Goal: Task Accomplishment & Management: Manage account settings

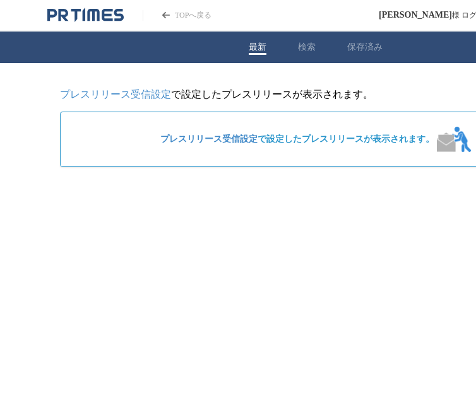
click at [196, 144] on link "プレスリリース受信設定" at bounding box center [208, 138] width 97 height 9
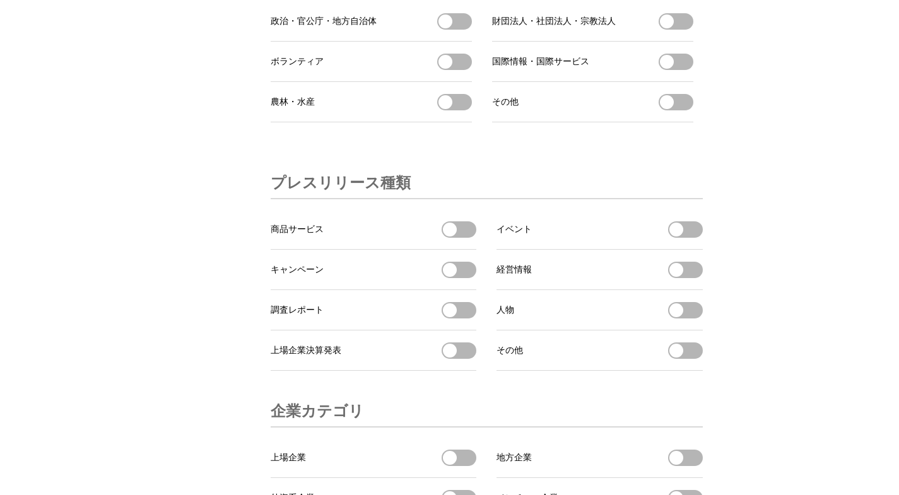
scroll to position [4269, 0]
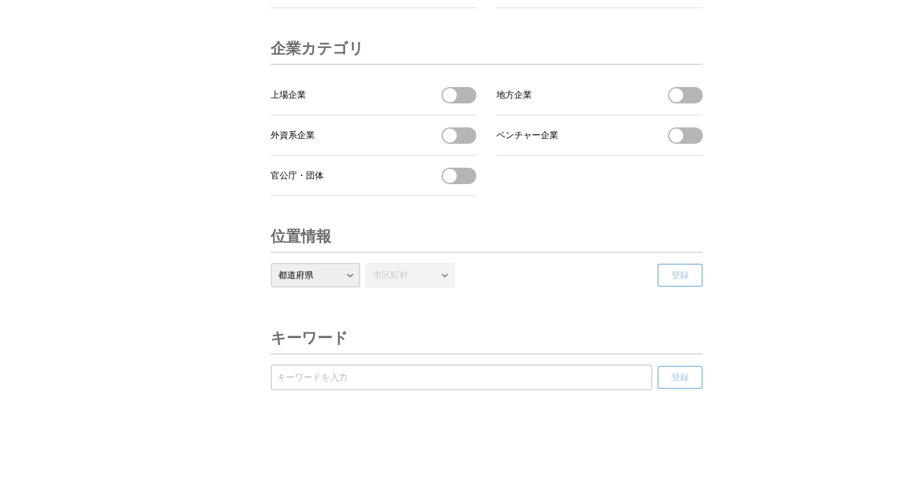
click at [356, 269] on select "都道府県 北海道 青森県 岩手県 宮城県 秋田県 山形県 福島県 茨城県 栃木県 群馬県 埼玉県 千葉県 東京都 神奈川県 新潟県 富山県 石川県 福井県 山…" at bounding box center [316, 275] width 90 height 25
select select "20"
click at [271, 263] on select "都道府県 北海道 青森県 岩手県 宮城県 秋田県 山形県 福島県 茨城県 栃木県 群馬県 埼玉県 千葉県 東京都 神奈川県 新潟県 富山県 石川県 福井県 山…" at bounding box center [316, 275] width 90 height 25
click at [449, 276] on select "市区町村 長野市 松本市 上田市 岡谷市 飯田市 諏訪市 須坂市 小諸市 伊那市 駒ヶ根市 中野市 大町市 飯山市 茅野市 塩尻市 佐久市 千曲市 東御市 安…" at bounding box center [410, 275] width 90 height 25
select select "20201"
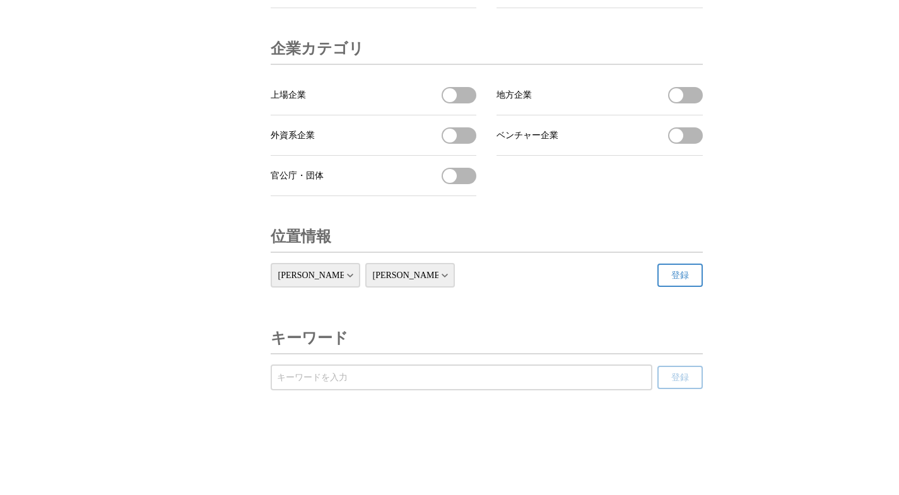
click at [365, 263] on select "市区町村 長野市 松本市 上田市 岡谷市 飯田市 諏訪市 須坂市 小諸市 伊那市 駒ヶ根市 中野市 大町市 飯山市 茅野市 塩尻市 佐久市 千曲市 東御市 安…" at bounding box center [410, 275] width 90 height 25
click at [475, 290] on div "都道府県 北海道 青森県 岩手県 宮城県 秋田県 山形県 福島県 茨城県 栃木県 群馬県 埼玉県 千葉県 東京都 神奈川県 新潟県 富山県 石川県 福井県 山…" at bounding box center [487, 280] width 432 height 35
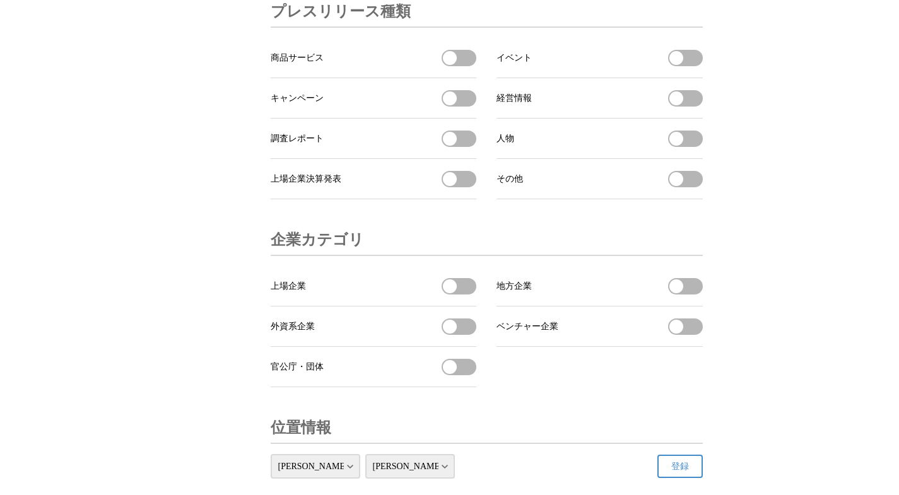
scroll to position [4017, 0]
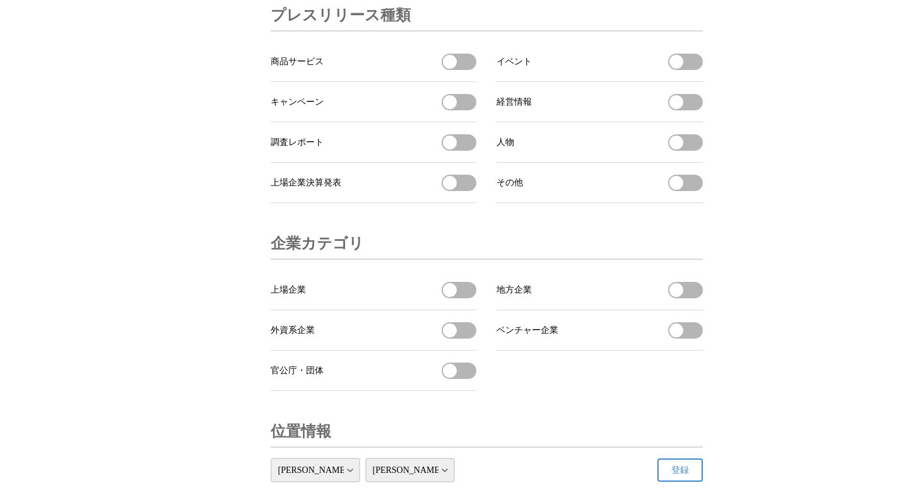
click at [452, 190] on span "button" at bounding box center [450, 183] width 14 height 14
click at [475, 203] on ul "商品サービス 商品サービスを受信する イベント イベントを受信する キャンペーン キャンペーンを受信する 経営情報 経営情報を受信する 調査レポート 調査レポ…" at bounding box center [487, 123] width 432 height 162
drag, startPoint x: 454, startPoint y: 237, endPoint x: 482, endPoint y: 237, distance: 27.8
click at [475, 203] on ul "商品サービス 商品サービスを受信する イベント イベントを受信する キャンペーン キャンペーンを受信する 経営情報 経営情報を受信する 調査レポート 調査レポ…" at bounding box center [487, 123] width 432 height 162
click at [450, 190] on span "button" at bounding box center [450, 183] width 14 height 14
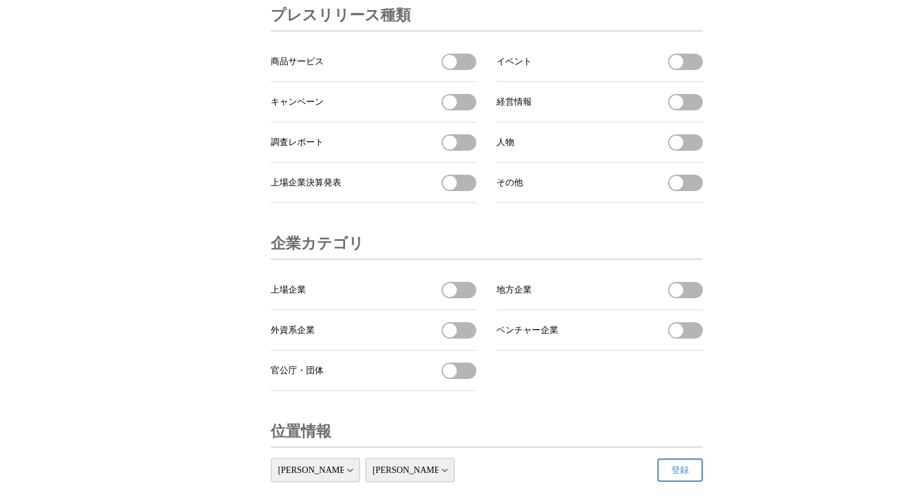
click at [450, 190] on span "button" at bounding box center [450, 183] width 14 height 14
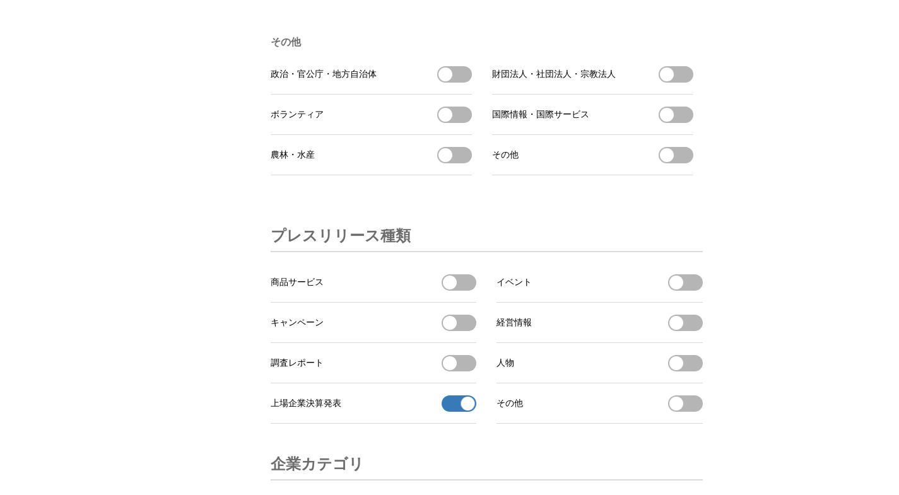
scroll to position [4038, 0]
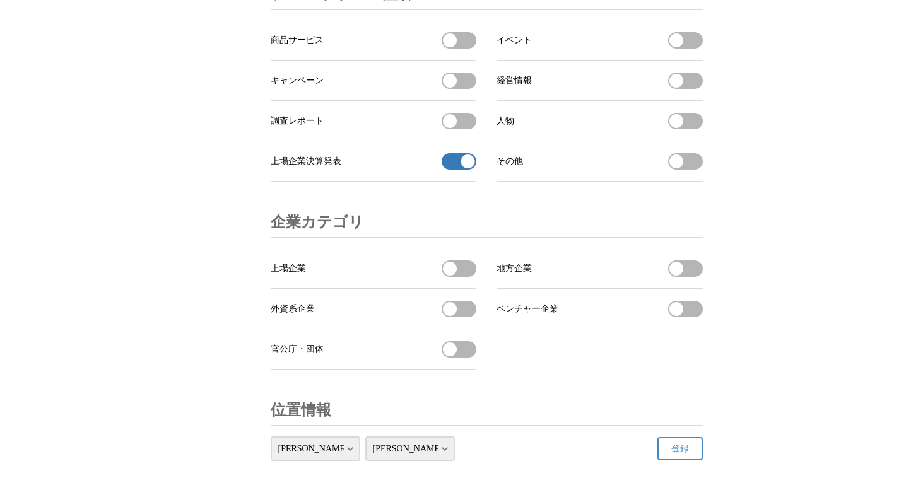
click at [456, 170] on button "上場企業決算発表の受信を解除" at bounding box center [459, 161] width 35 height 16
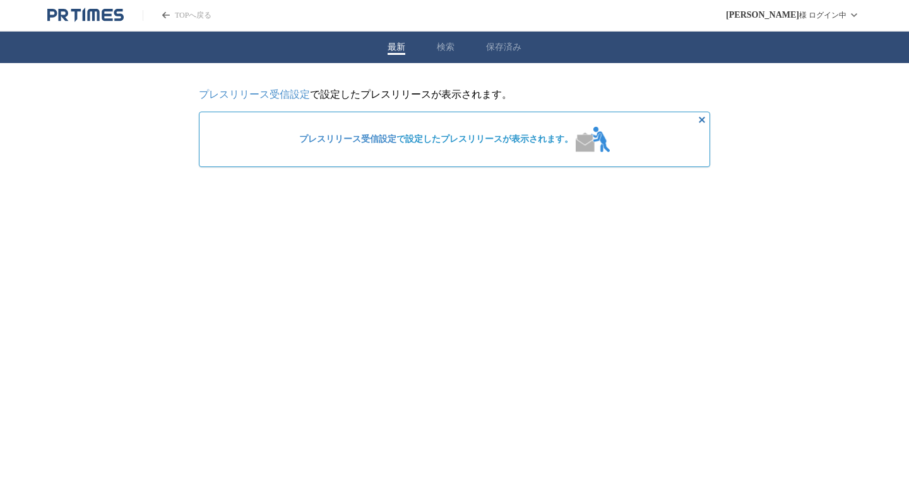
click at [340, 135] on link "プレスリリース受信設定" at bounding box center [347, 138] width 97 height 9
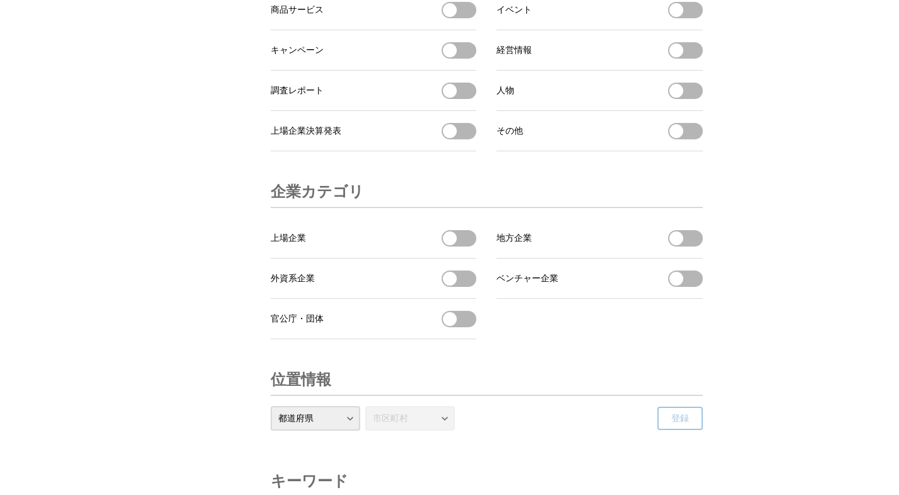
scroll to position [4228, 0]
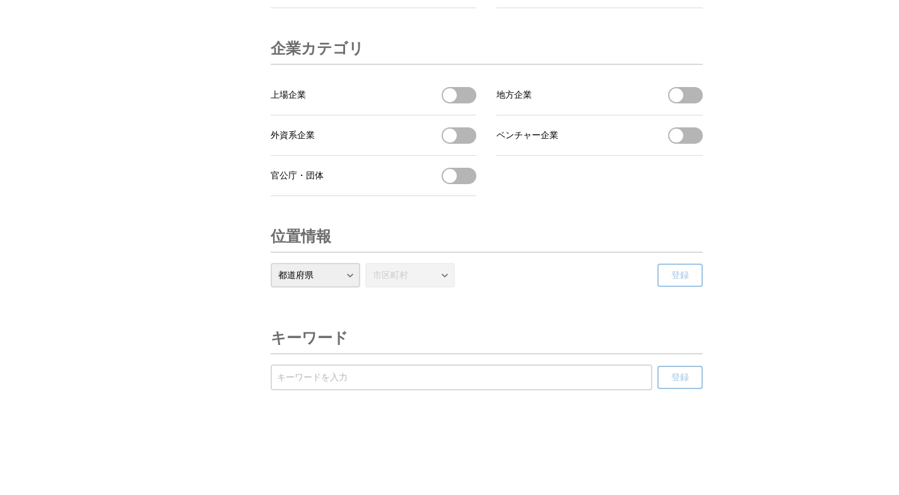
click at [350, 288] on select "都道府県 北海道 青森県 岩手県 宮城県 秋田県 山形県 福島県 茨城県 栃木県 群馬県 埼玉県 千葉県 東京都 神奈川県 新潟県 富山県 石川県 福井県 山…" at bounding box center [316, 275] width 90 height 25
select select "20"
click at [271, 288] on select "都道府県 北海道 青森県 岩手県 宮城県 秋田県 山形県 福島県 茨城県 栃木県 群馬県 埼玉県 千葉県 東京都 神奈川県 新潟県 富山県 石川県 福井県 山…" at bounding box center [316, 275] width 90 height 25
click at [445, 288] on select "市区町村 長野市 松本市 上田市 岡谷市 飯田市 諏訪市 須坂市 小諸市 伊那市 駒ヶ根市 中野市 大町市 飯山市 茅野市 塩尻市 佐久市 千曲市 東御市 安…" at bounding box center [410, 275] width 90 height 25
select select "20201"
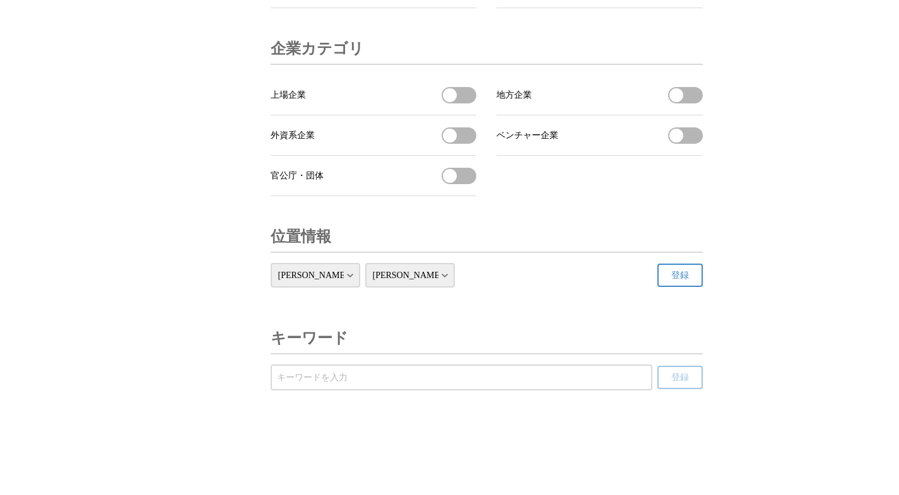
click at [365, 288] on select "市区町村 長野市 松本市 上田市 岡谷市 飯田市 諏訪市 須坂市 小諸市 伊那市 駒ヶ根市 中野市 大町市 飯山市 茅野市 塩尻市 佐久市 千曲市 東御市 安…" at bounding box center [410, 275] width 90 height 25
click at [627, 298] on div "都道府県 北海道 青森県 岩手県 宮城県 秋田県 山形県 福島県 茨城県 栃木県 群馬県 埼玉県 千葉県 東京都 神奈川県 新潟県 富山県 石川県 福井県 山…" at bounding box center [487, 280] width 432 height 35
click at [668, 287] on button "登録" at bounding box center [679, 275] width 45 height 23
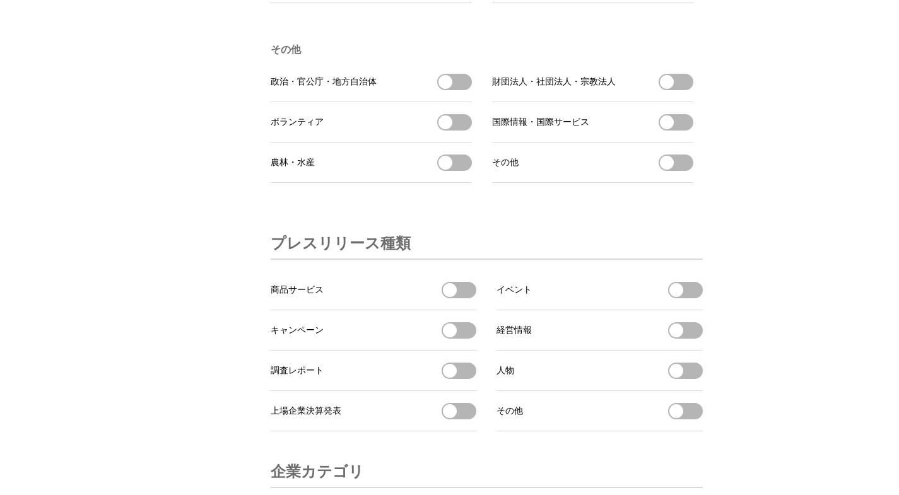
scroll to position [3616, 0]
